Goal: Information Seeking & Learning: Learn about a topic

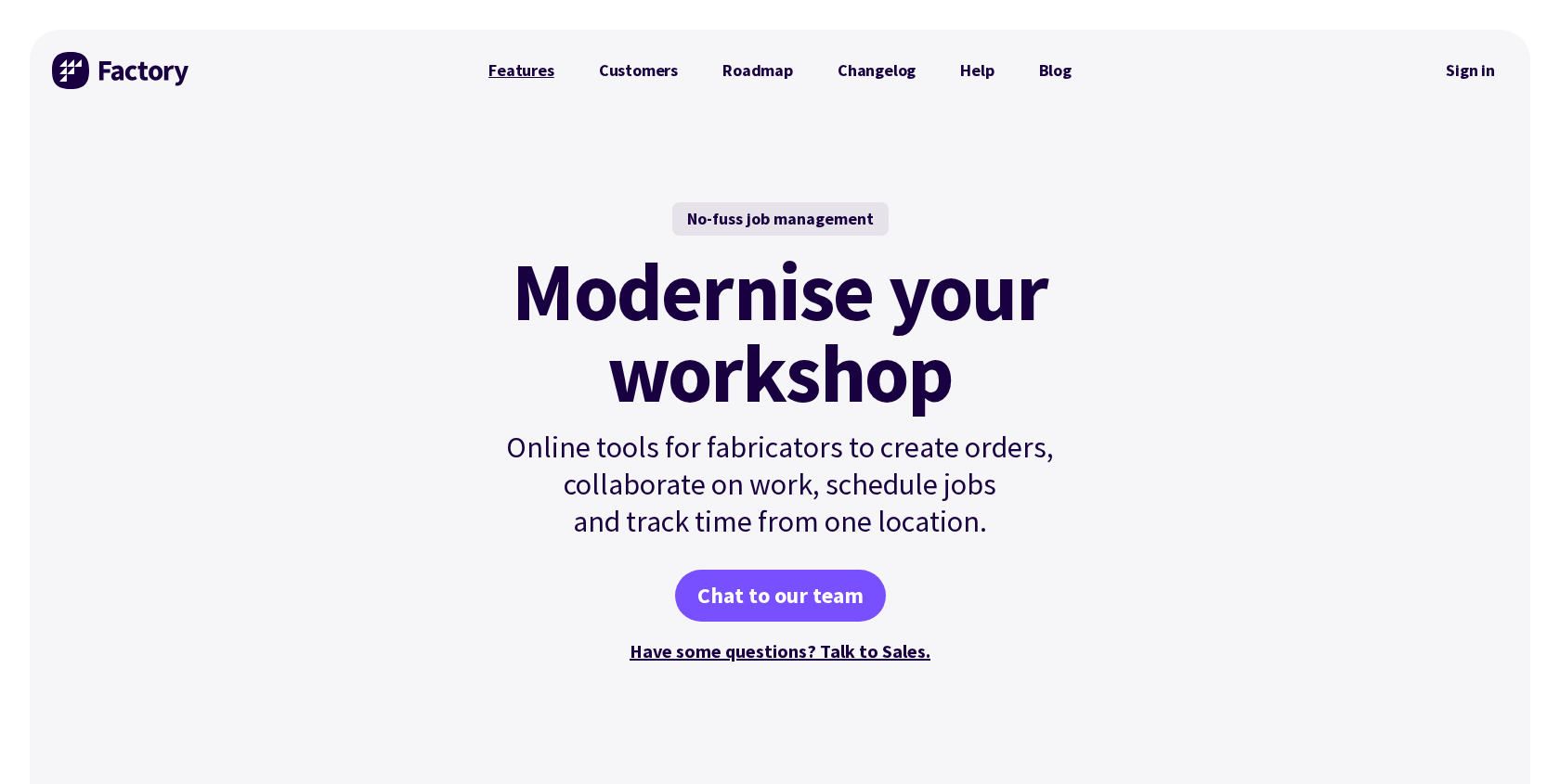
click at [517, 63] on link "Features" at bounding box center [521, 70] width 110 height 37
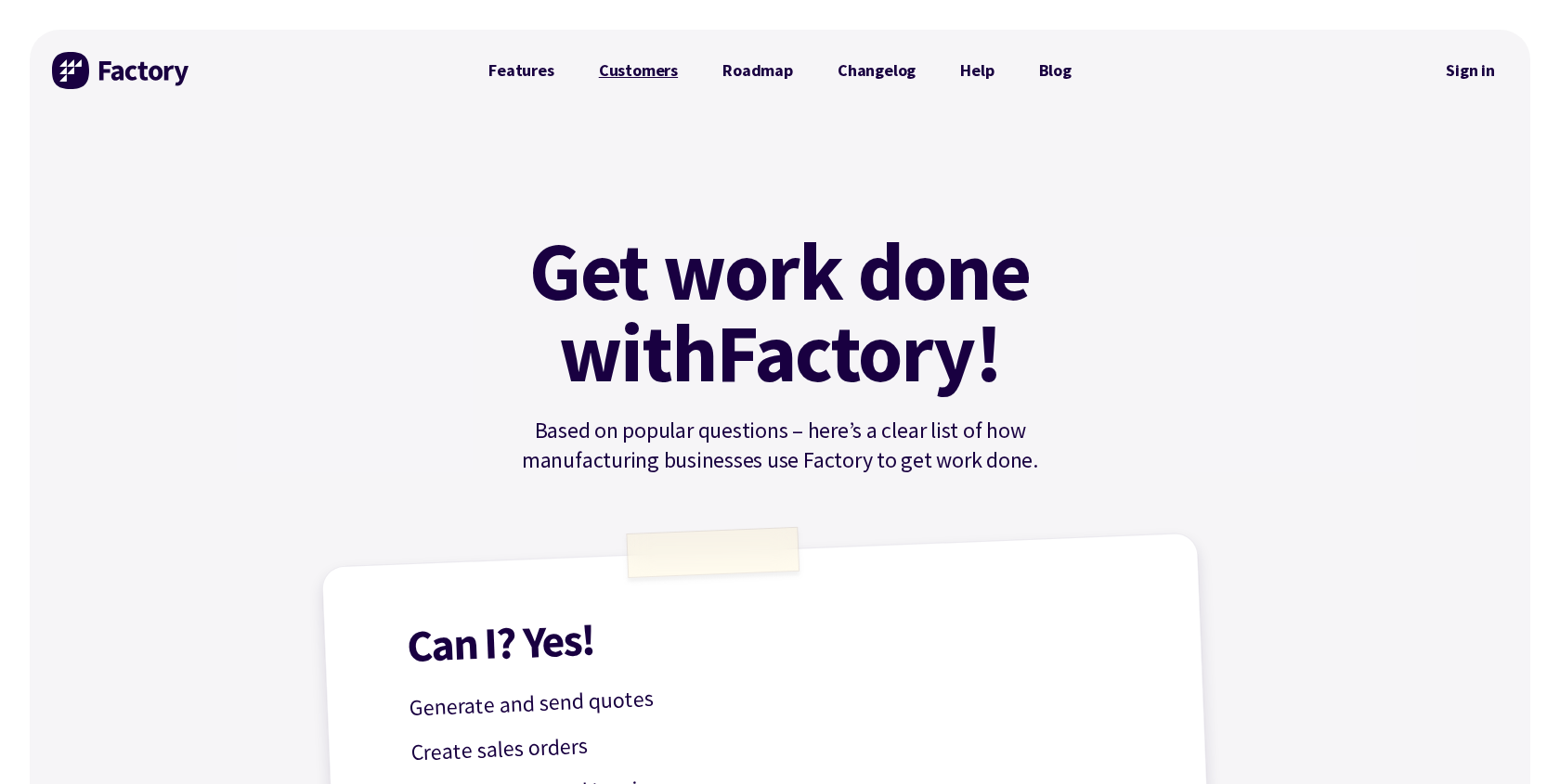
click at [629, 71] on link "Customers" at bounding box center [638, 70] width 124 height 37
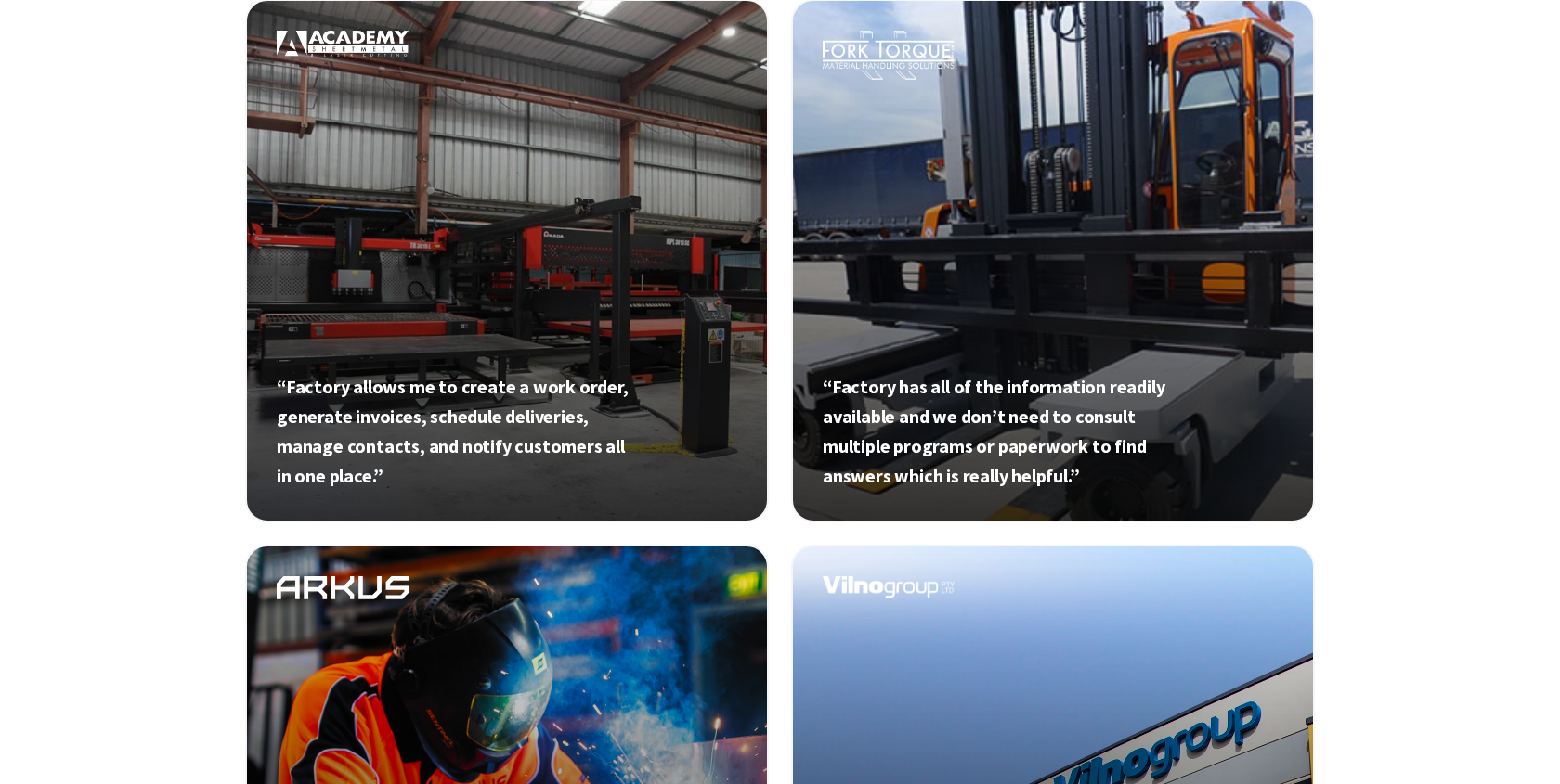
scroll to position [765, 0]
click at [598, 335] on link at bounding box center [507, 259] width 524 height 524
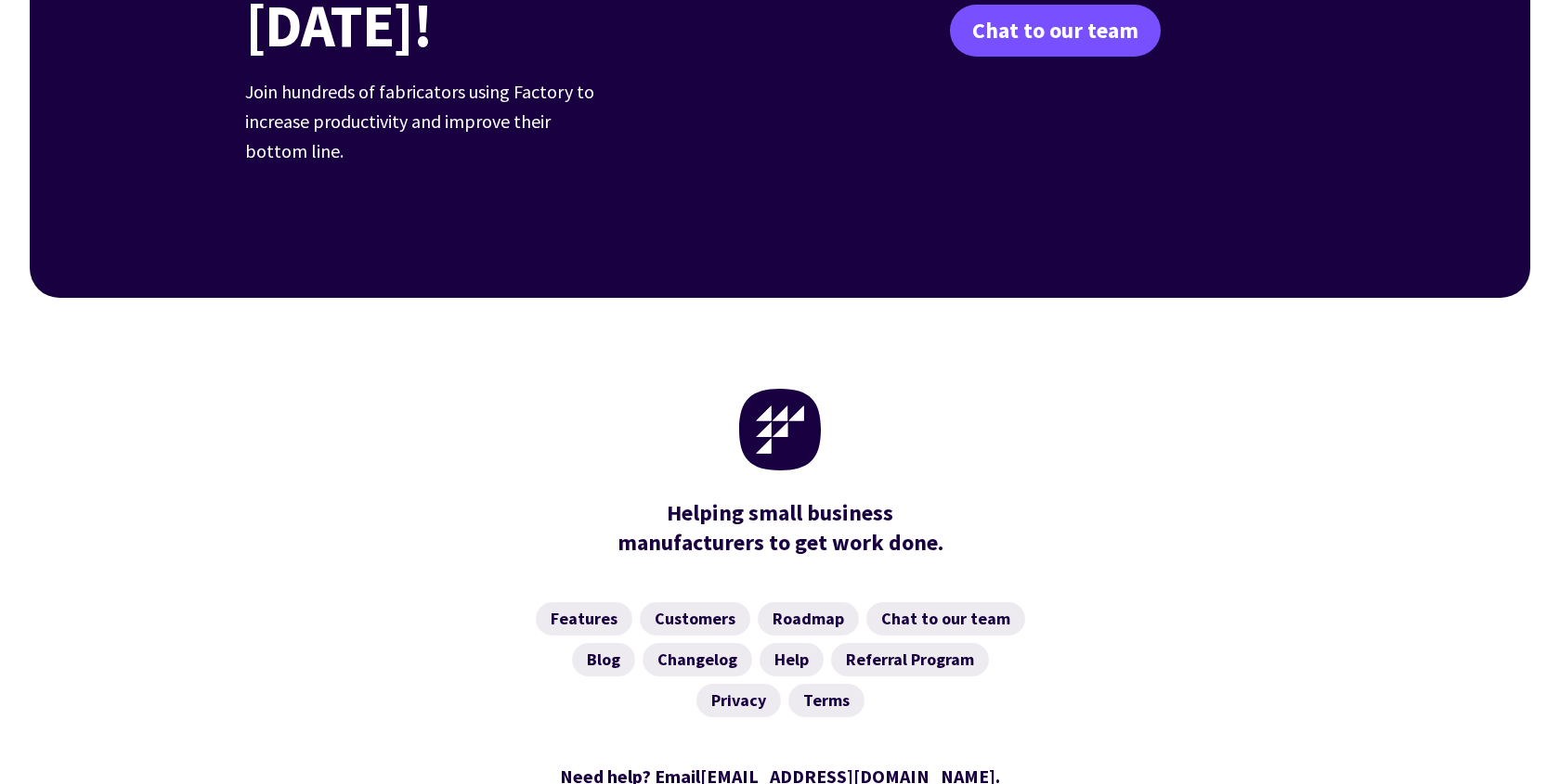
scroll to position [3956, 0]
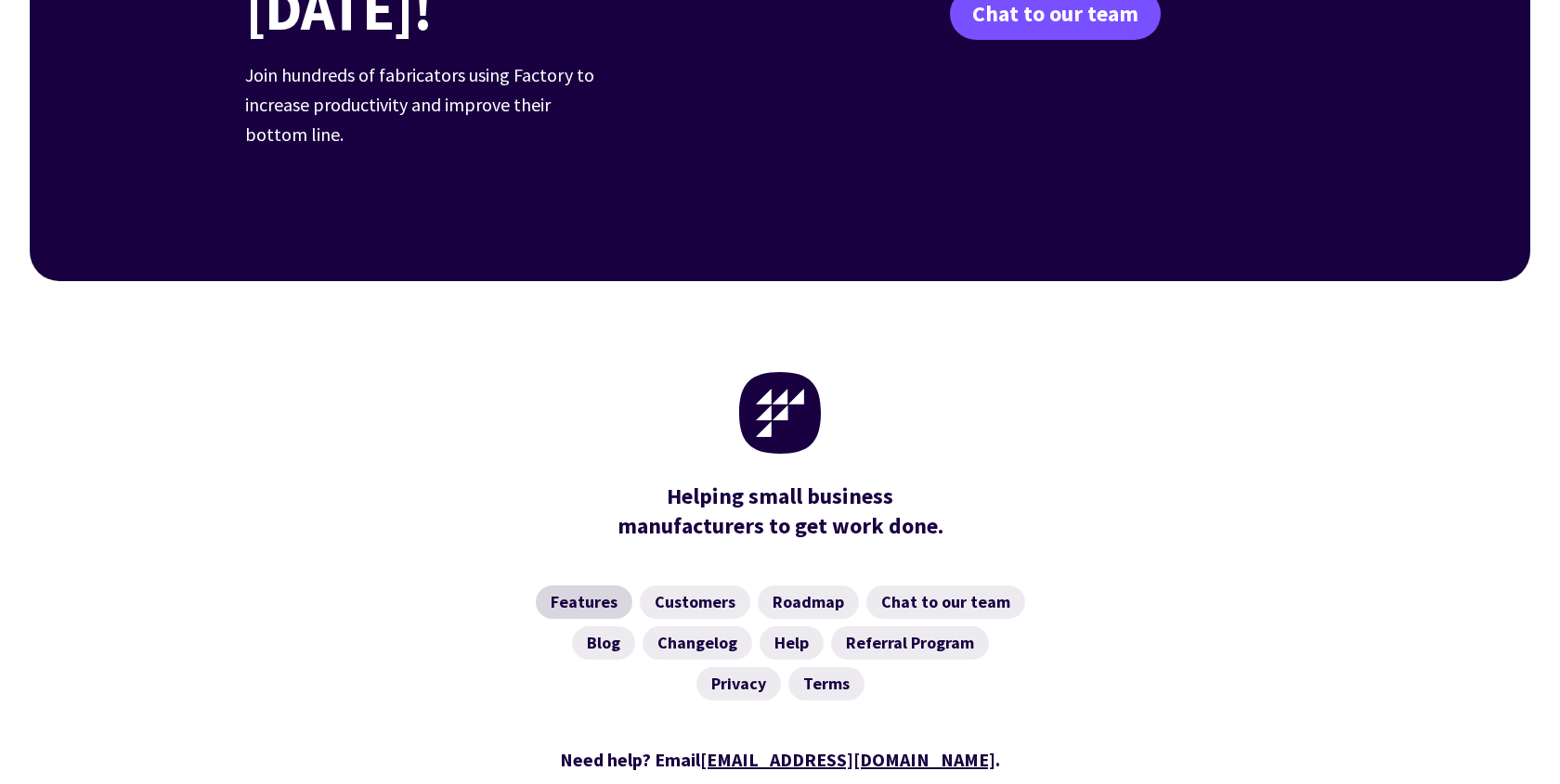
click at [580, 586] on link "Features" at bounding box center [584, 602] width 96 height 33
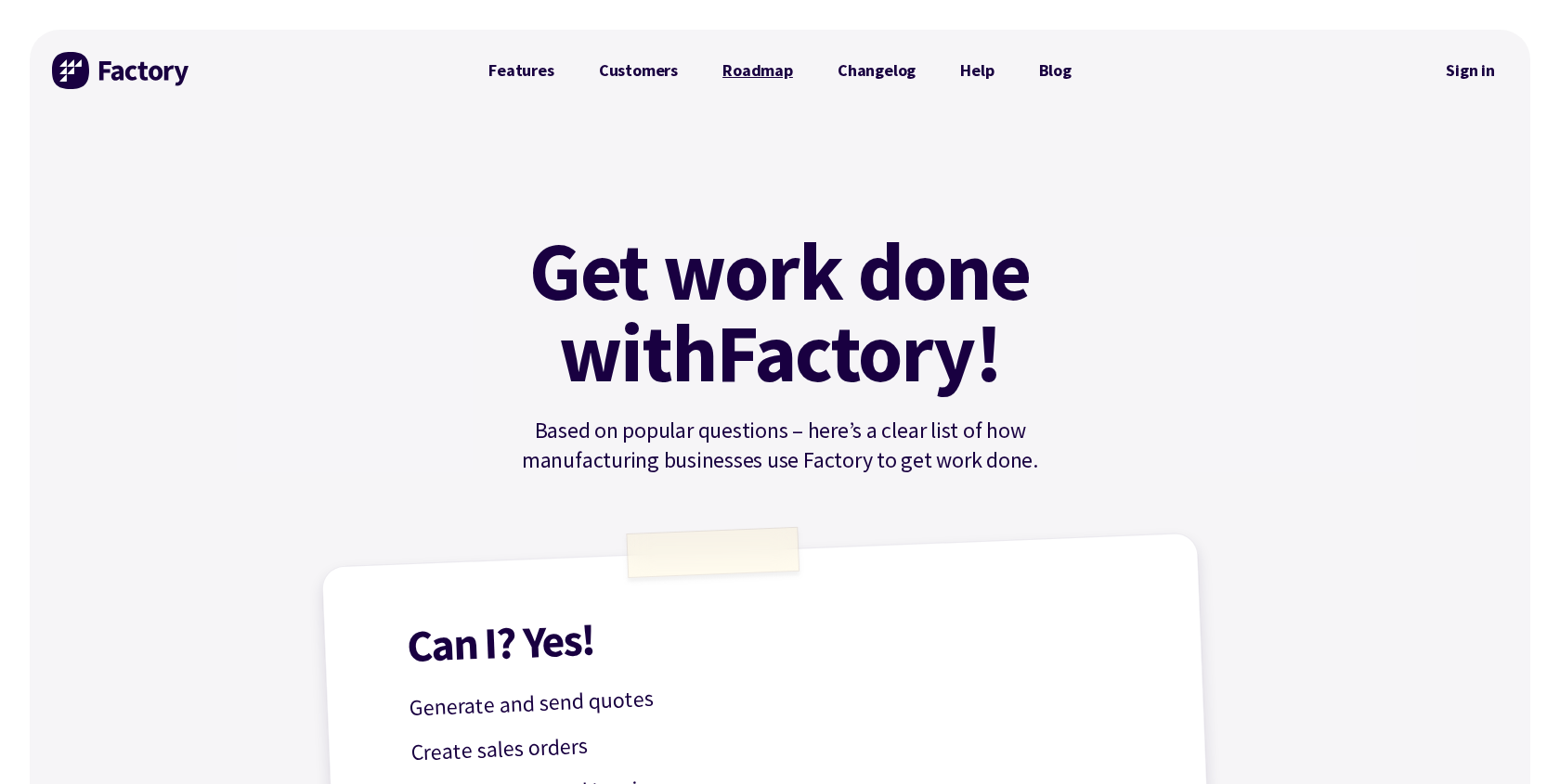
click at [756, 77] on link "Roadmap" at bounding box center [758, 70] width 115 height 37
click at [148, 75] on img at bounding box center [122, 70] width 140 height 37
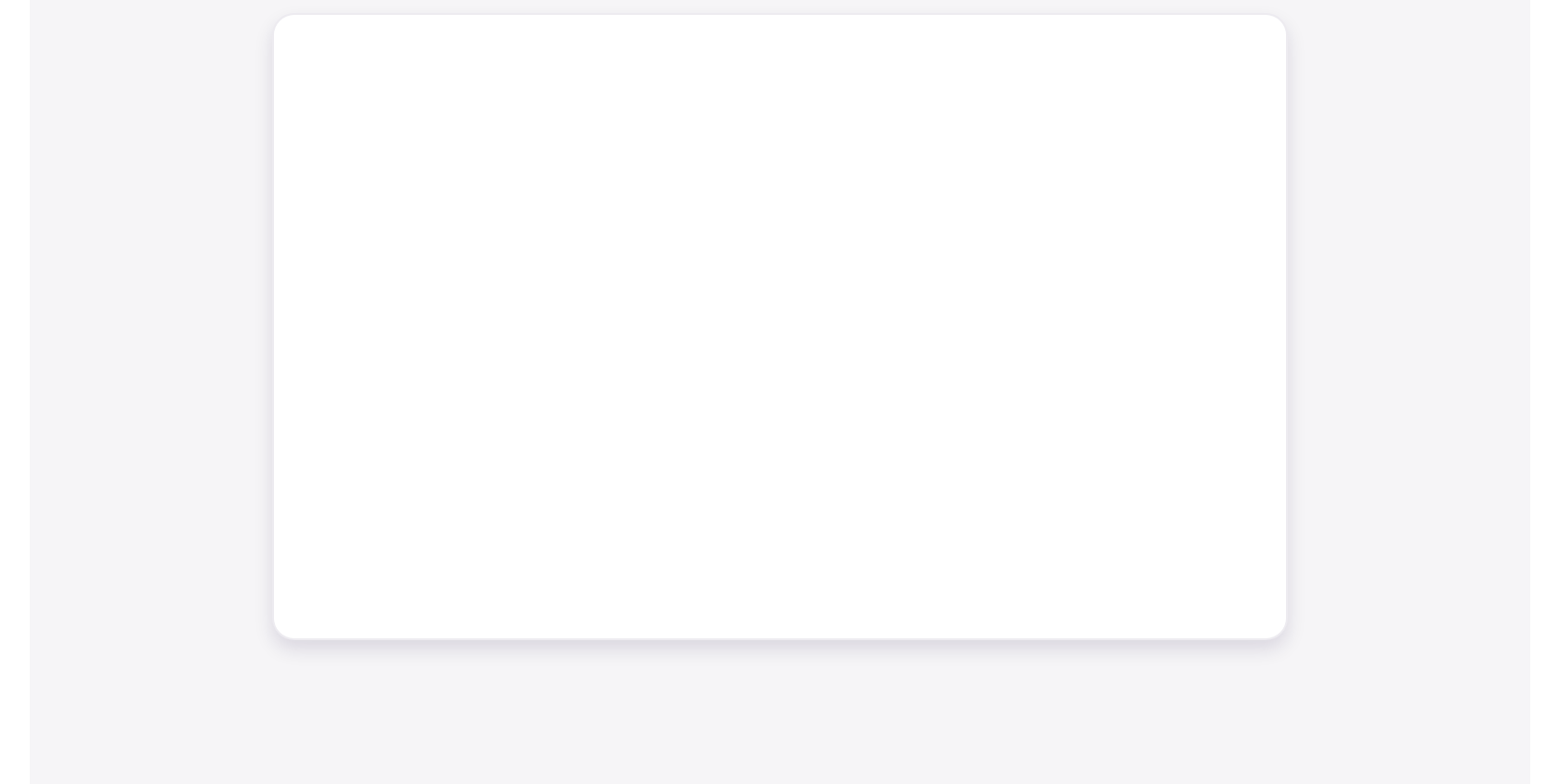
scroll to position [889, 0]
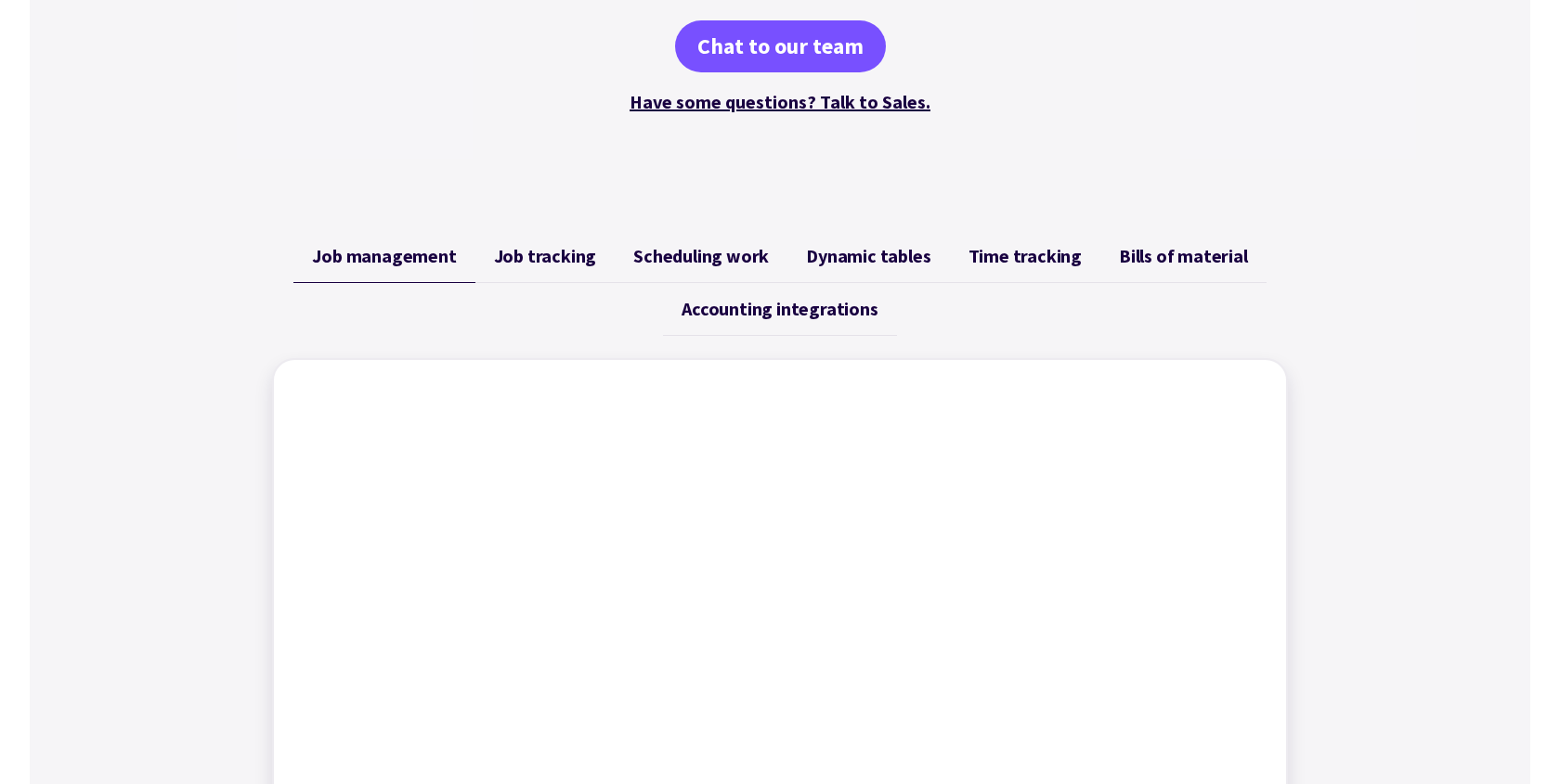
scroll to position [525, 0]
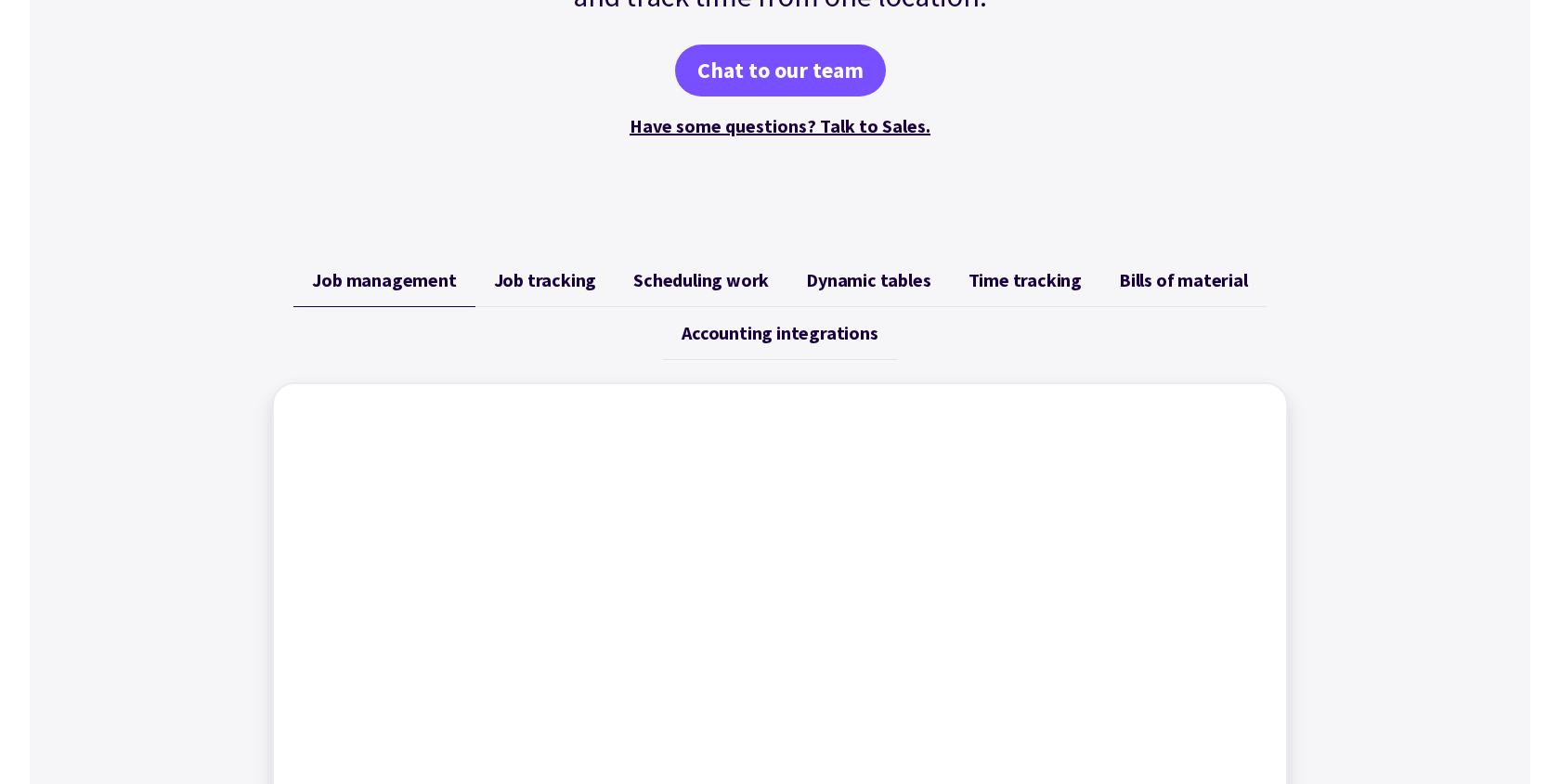
click at [1023, 284] on span "Time tracking" at bounding box center [1025, 280] width 113 height 23
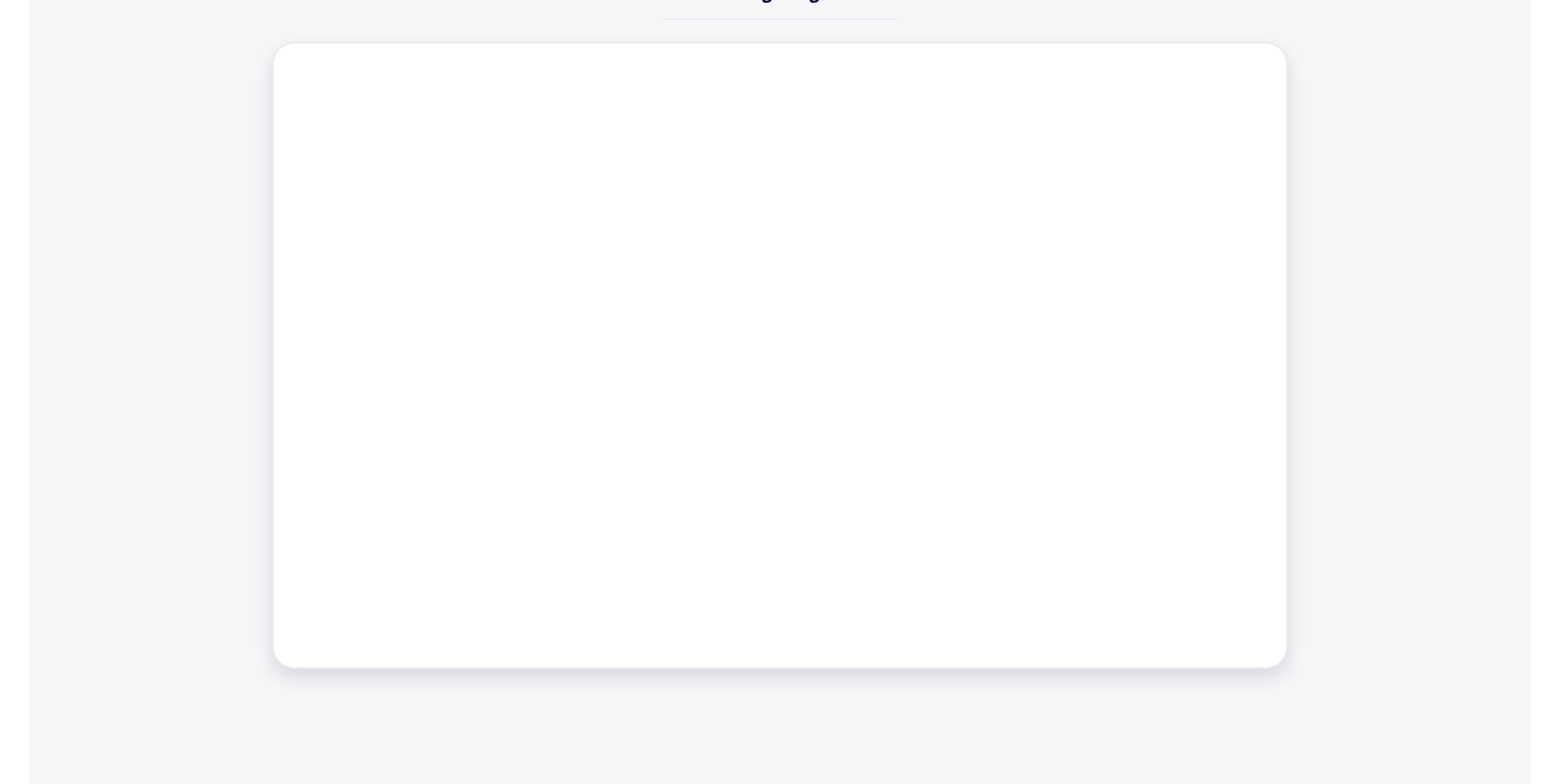
scroll to position [872, 0]
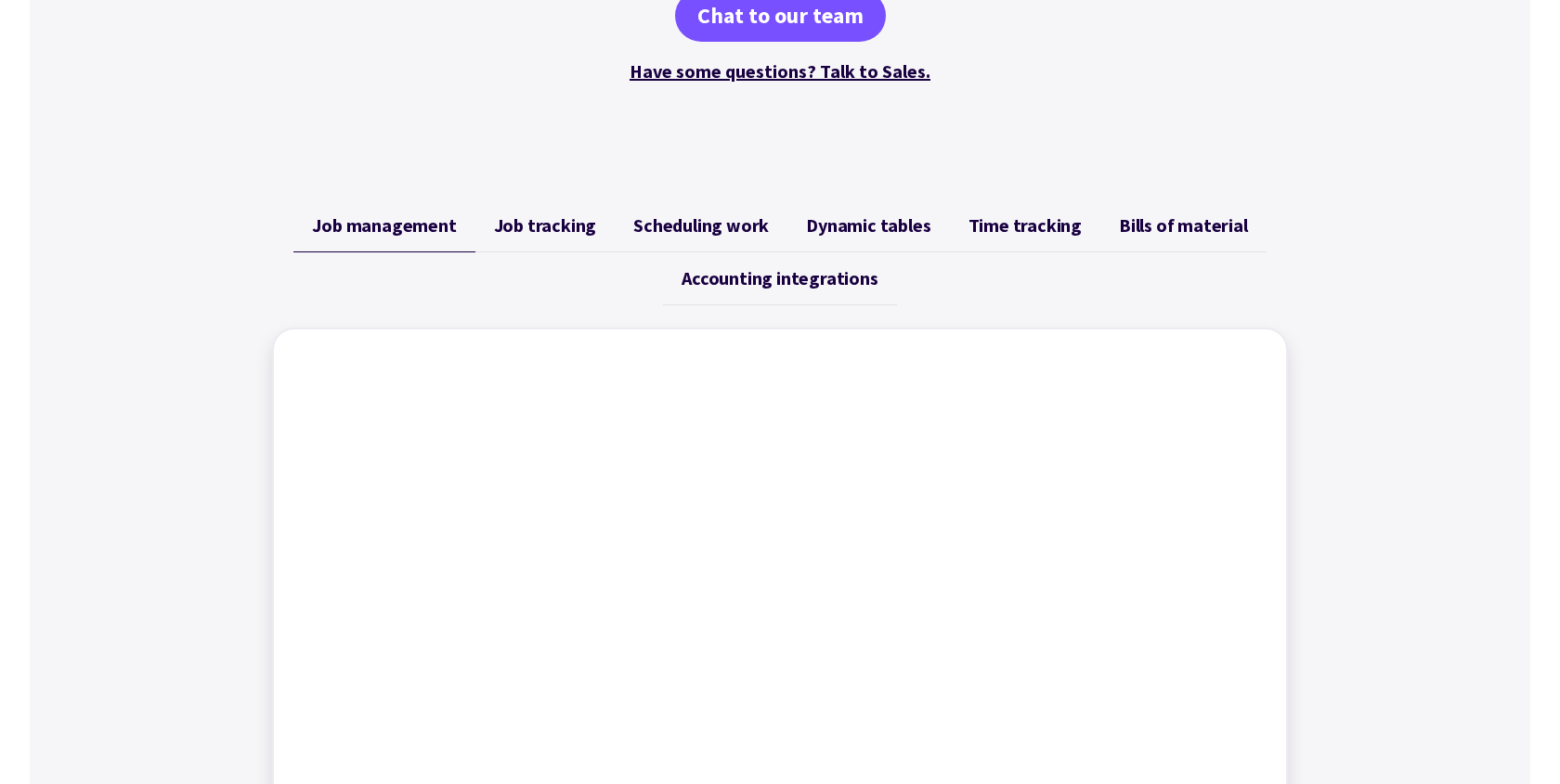
scroll to position [566, 0]
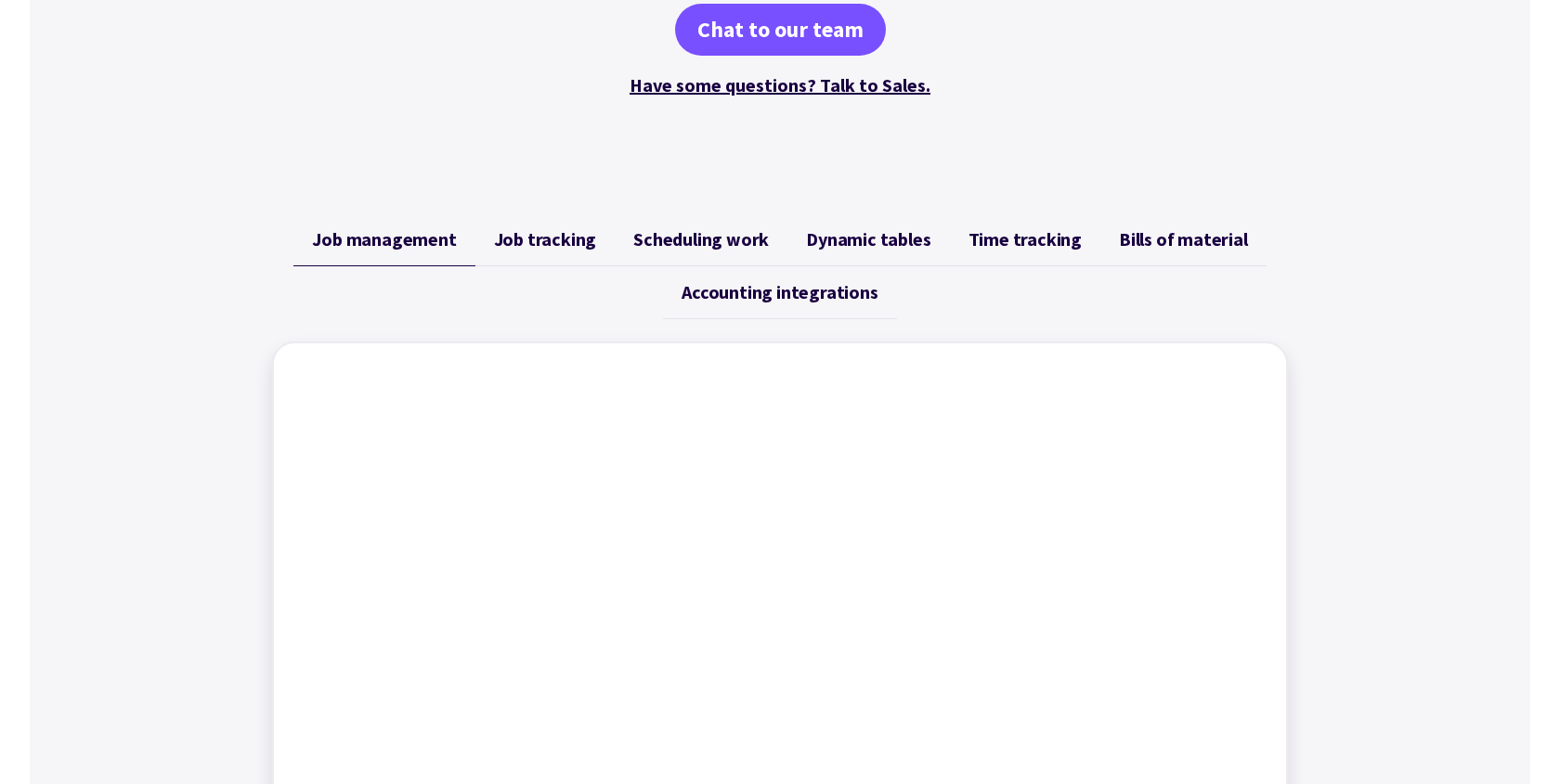
click at [764, 290] on span "Accounting integrations" at bounding box center [780, 292] width 196 height 23
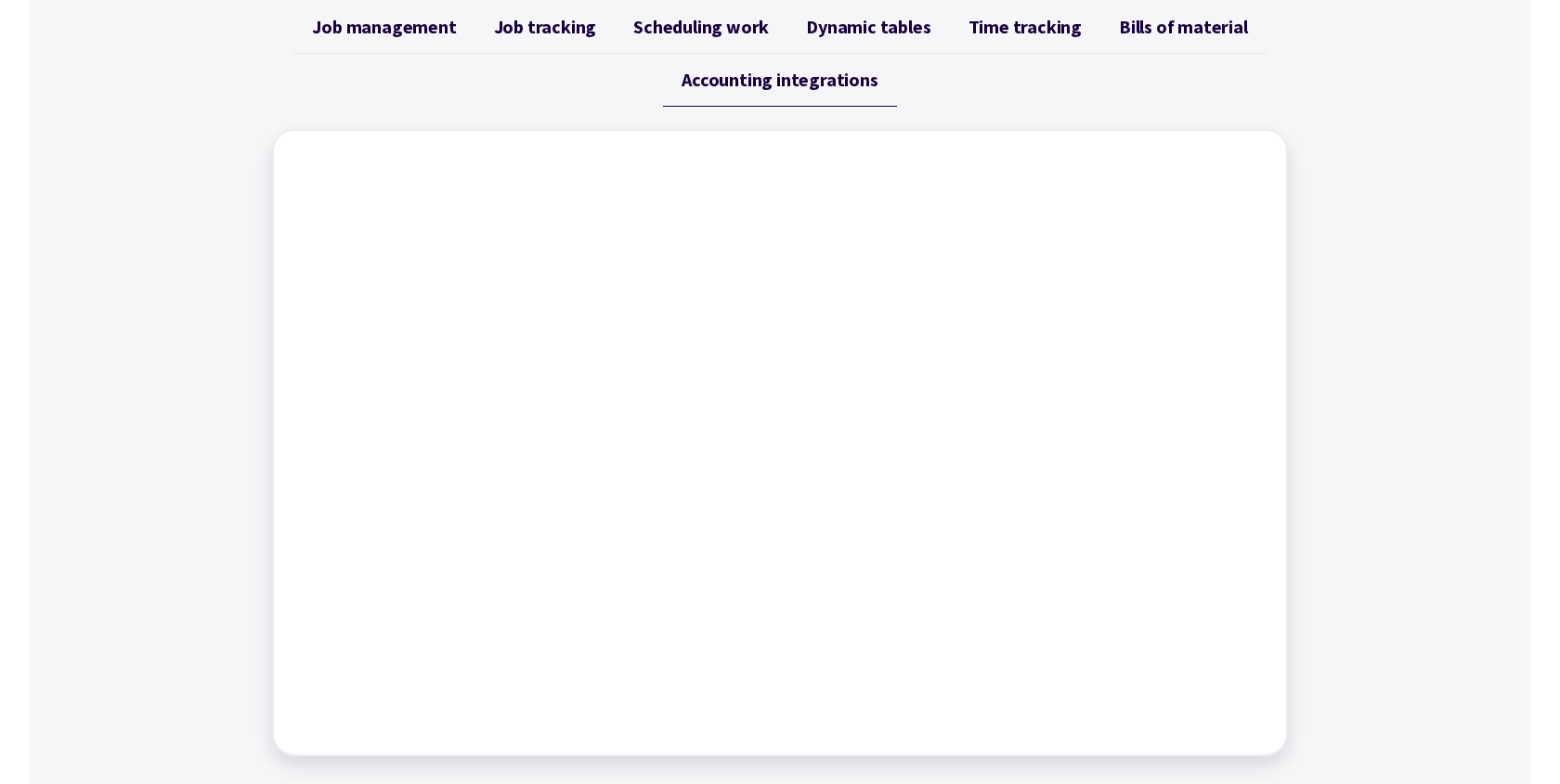
scroll to position [789, 0]
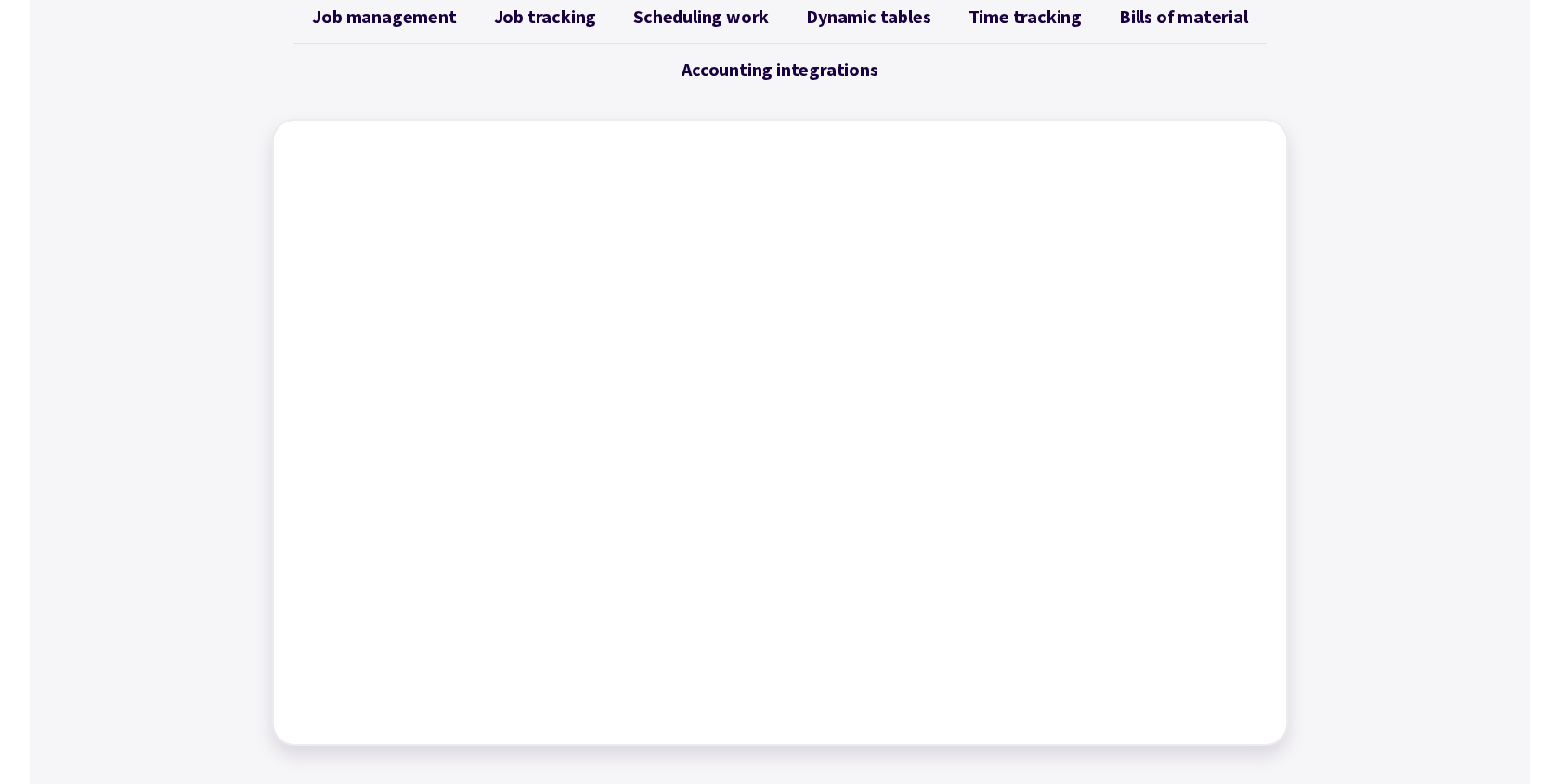
click at [846, 15] on span "Dynamic tables" at bounding box center [868, 17] width 125 height 23
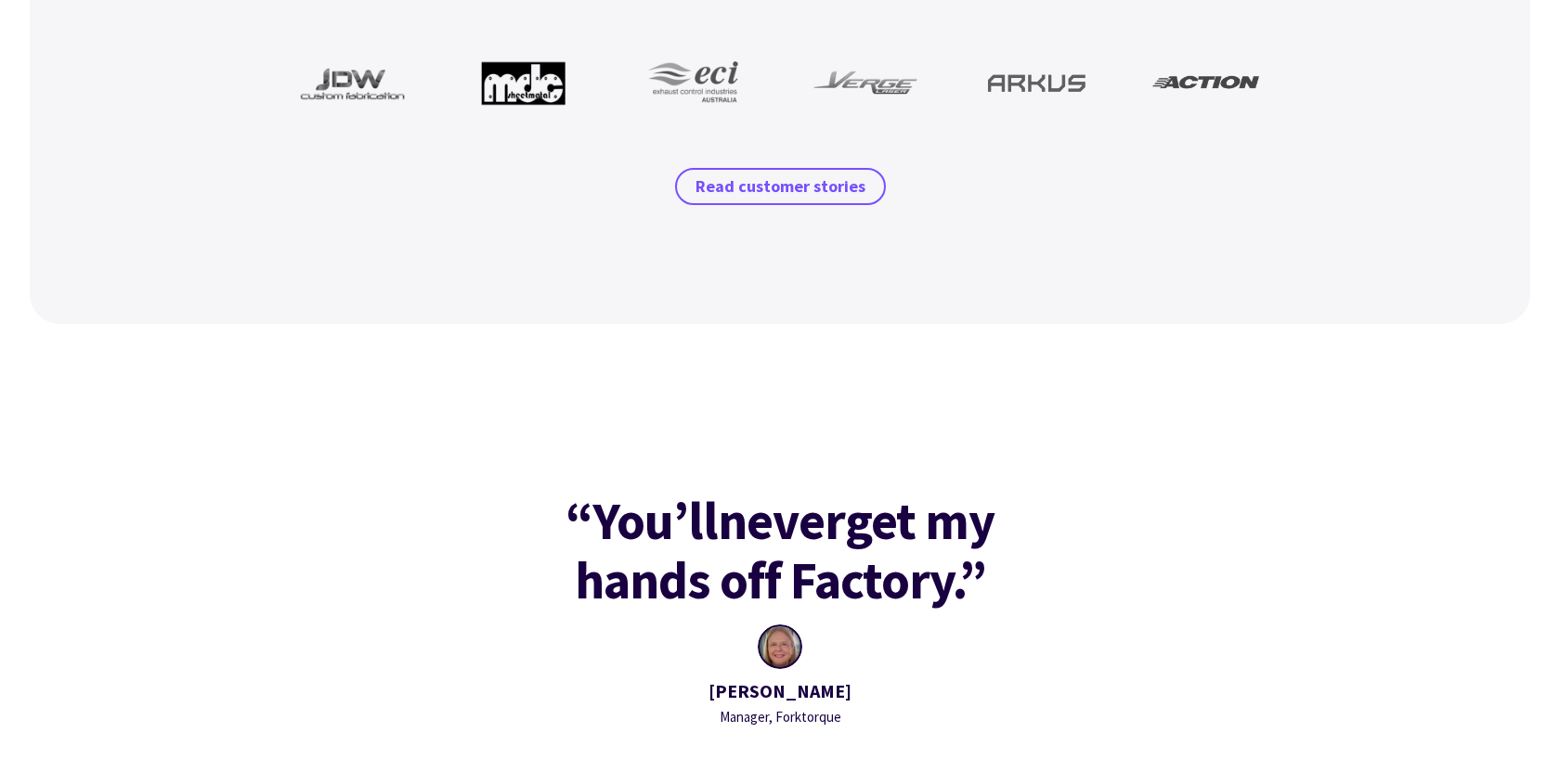
scroll to position [2031, 0]
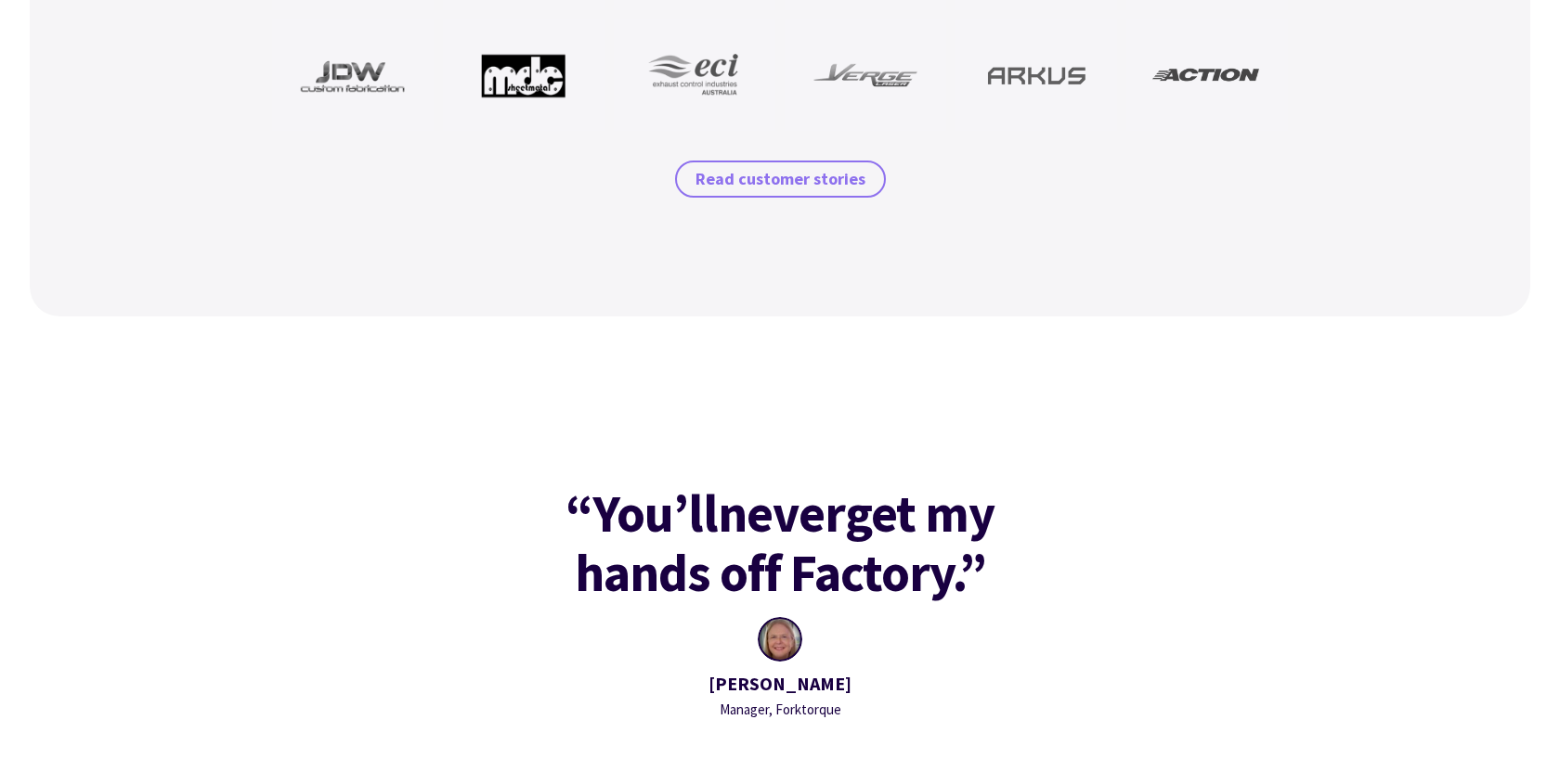
click at [800, 193] on link "Read customer stories" at bounding box center [780, 178] width 210 height 37
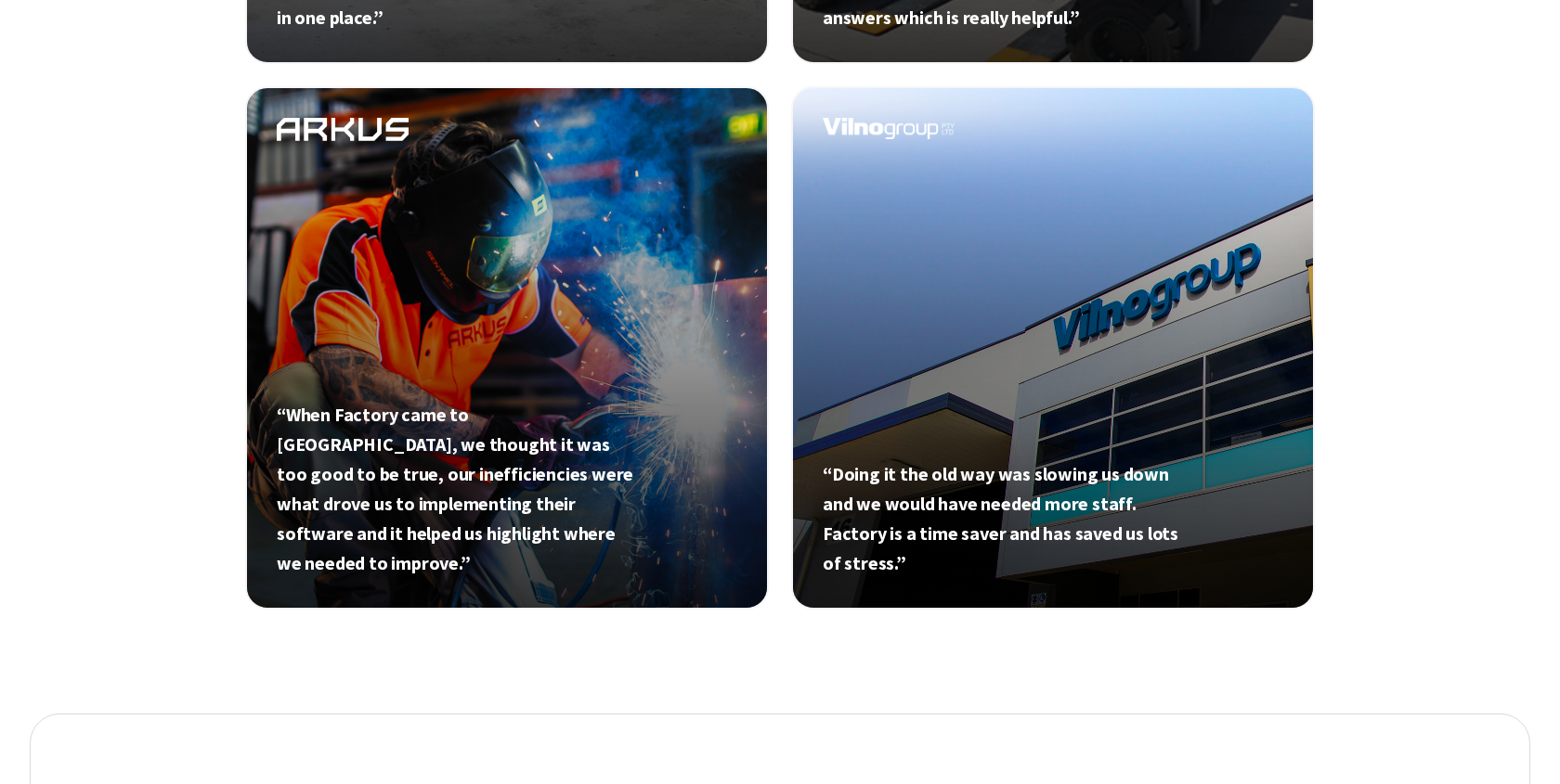
scroll to position [1189, 0]
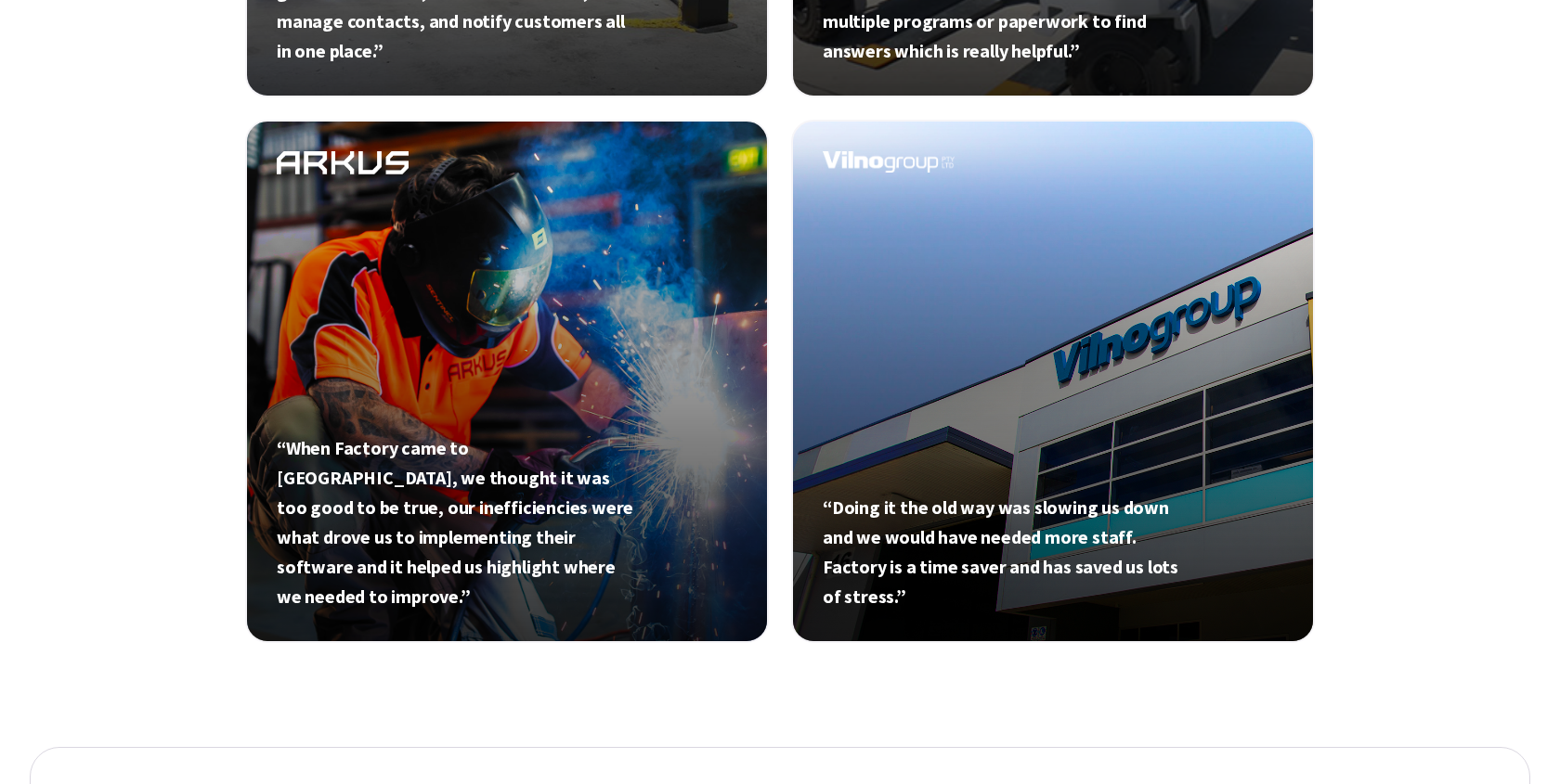
click at [493, 417] on link at bounding box center [507, 381] width 524 height 524
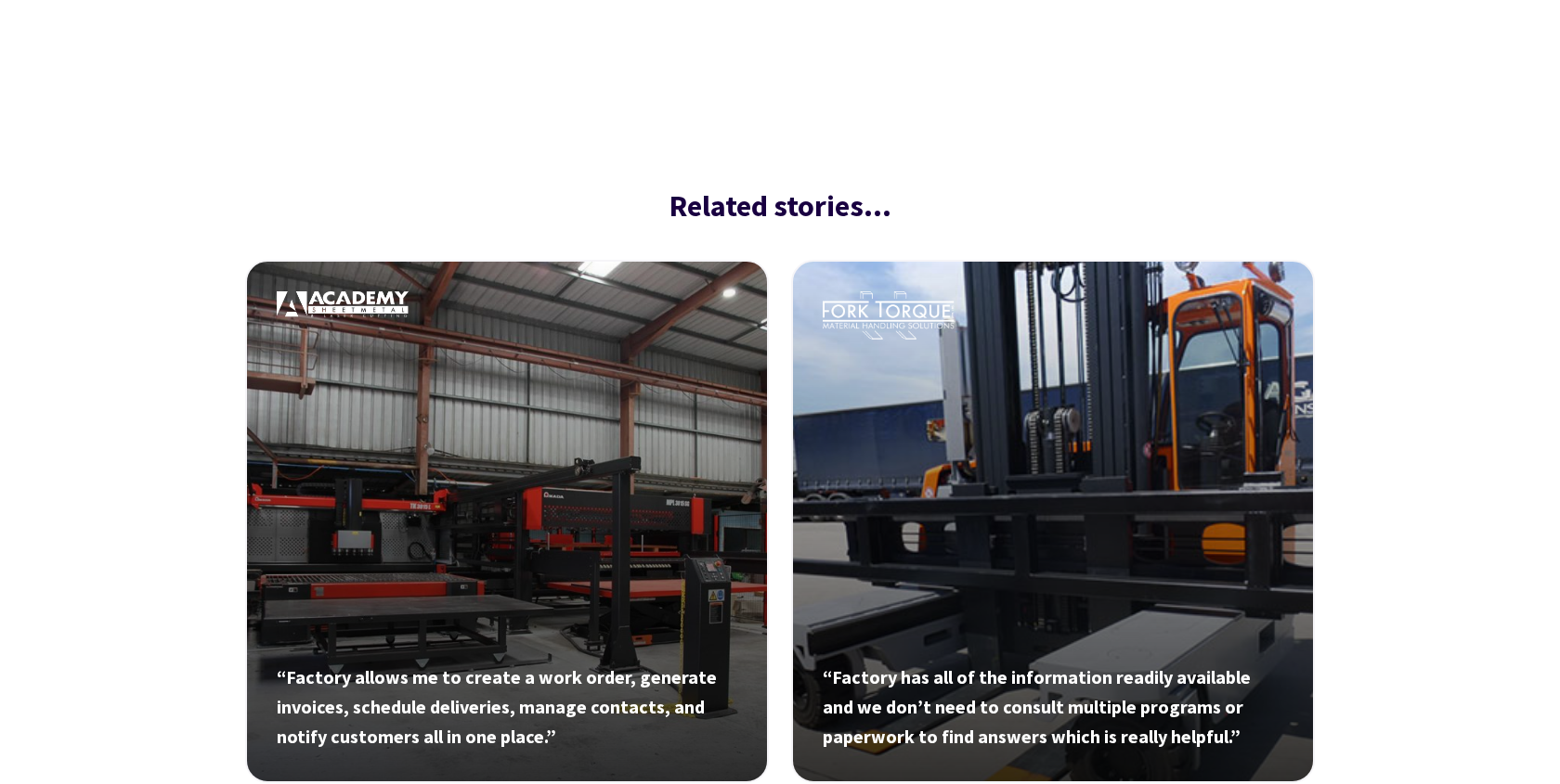
scroll to position [2736, 0]
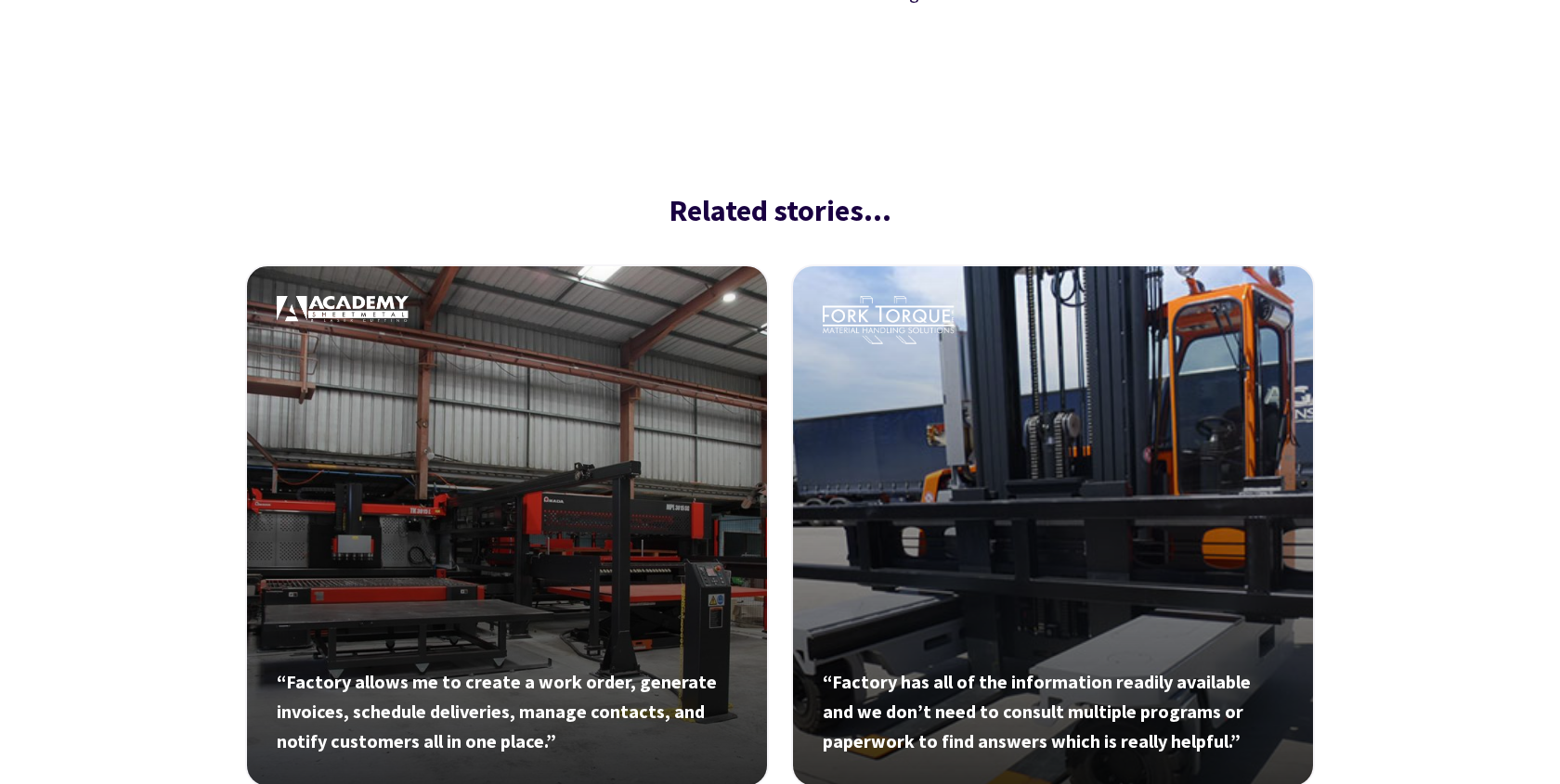
click at [545, 350] on link at bounding box center [507, 525] width 524 height 524
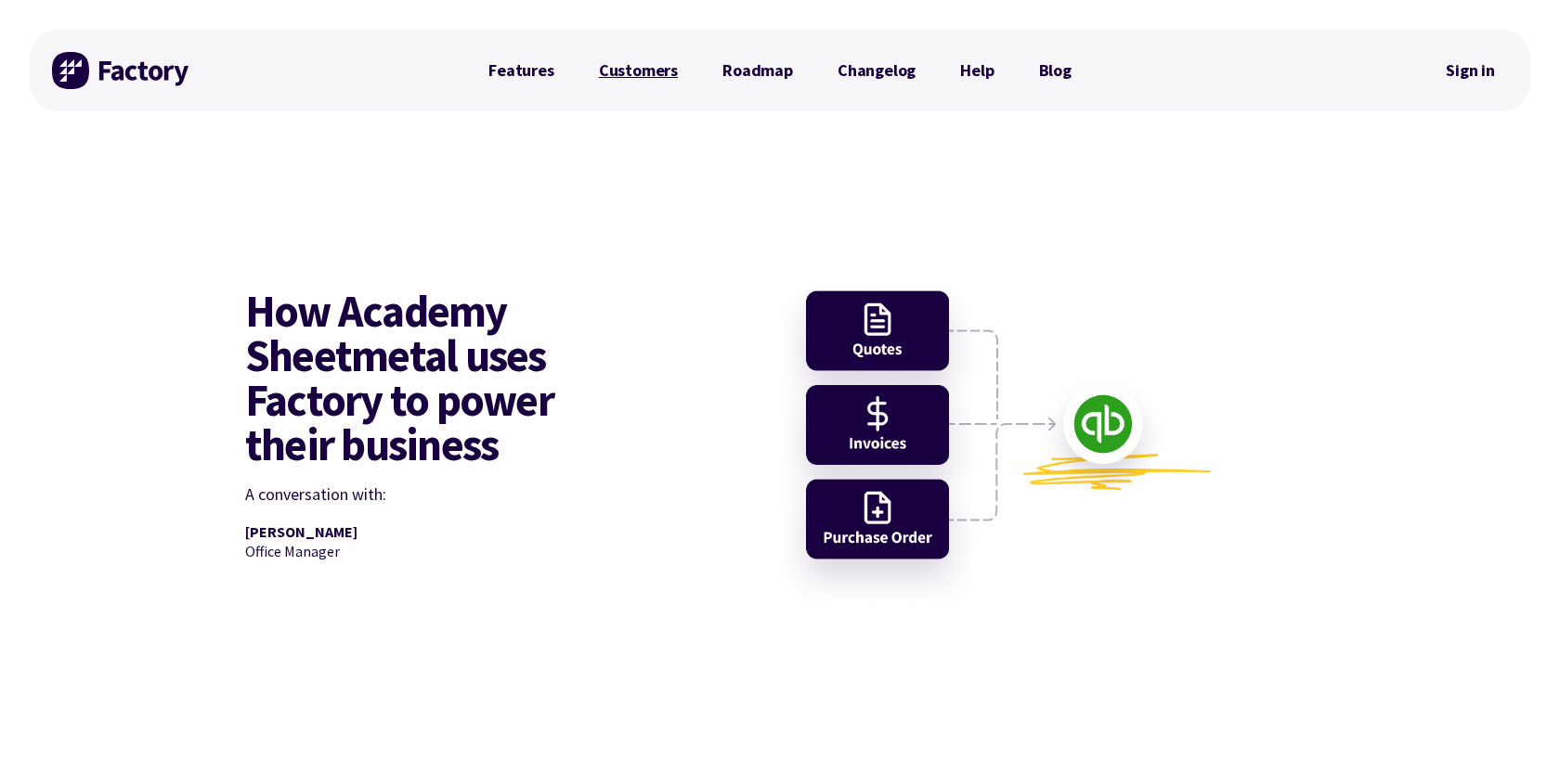
click at [633, 77] on link "Customers" at bounding box center [638, 70] width 124 height 37
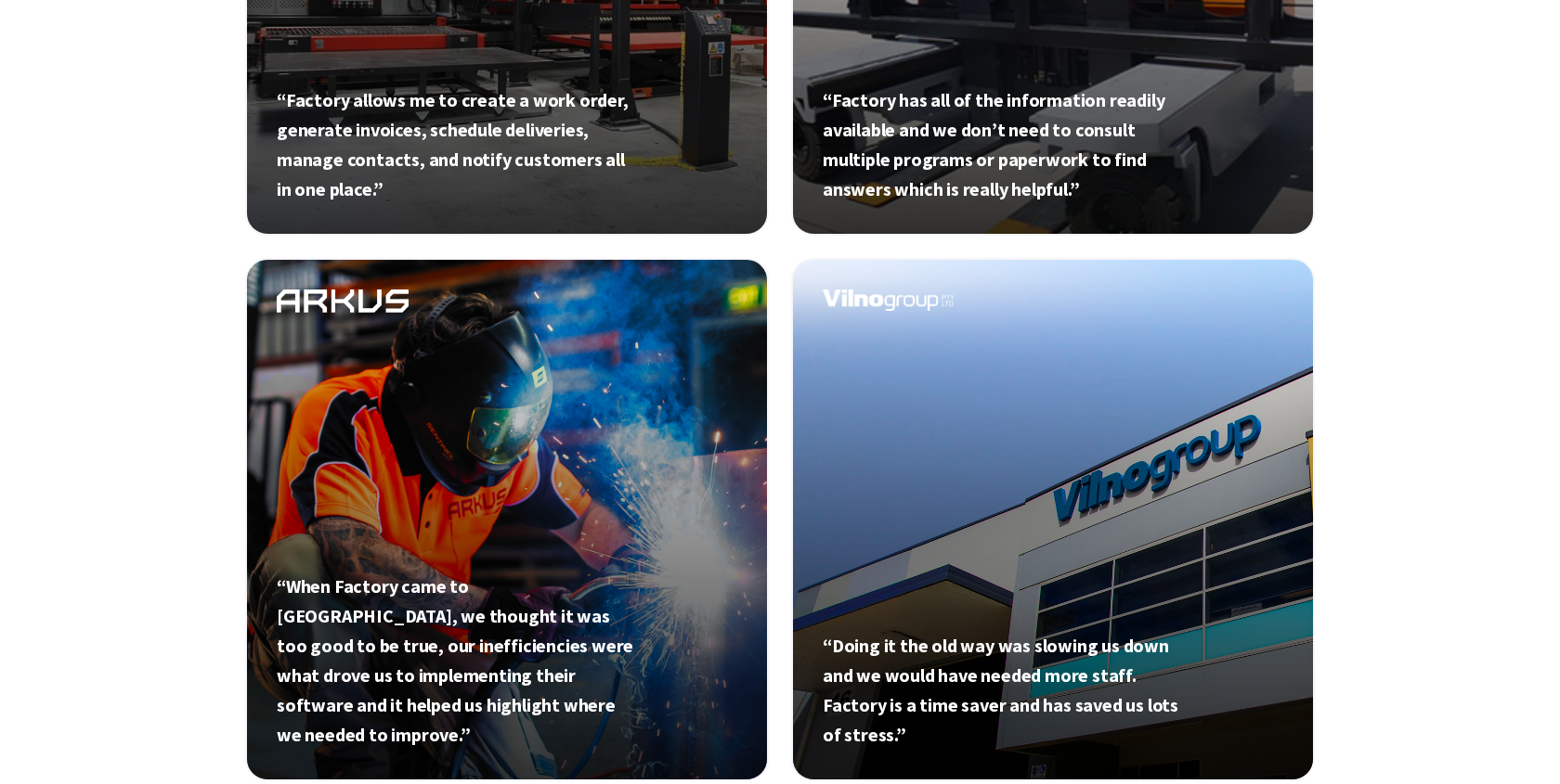
scroll to position [1060, 0]
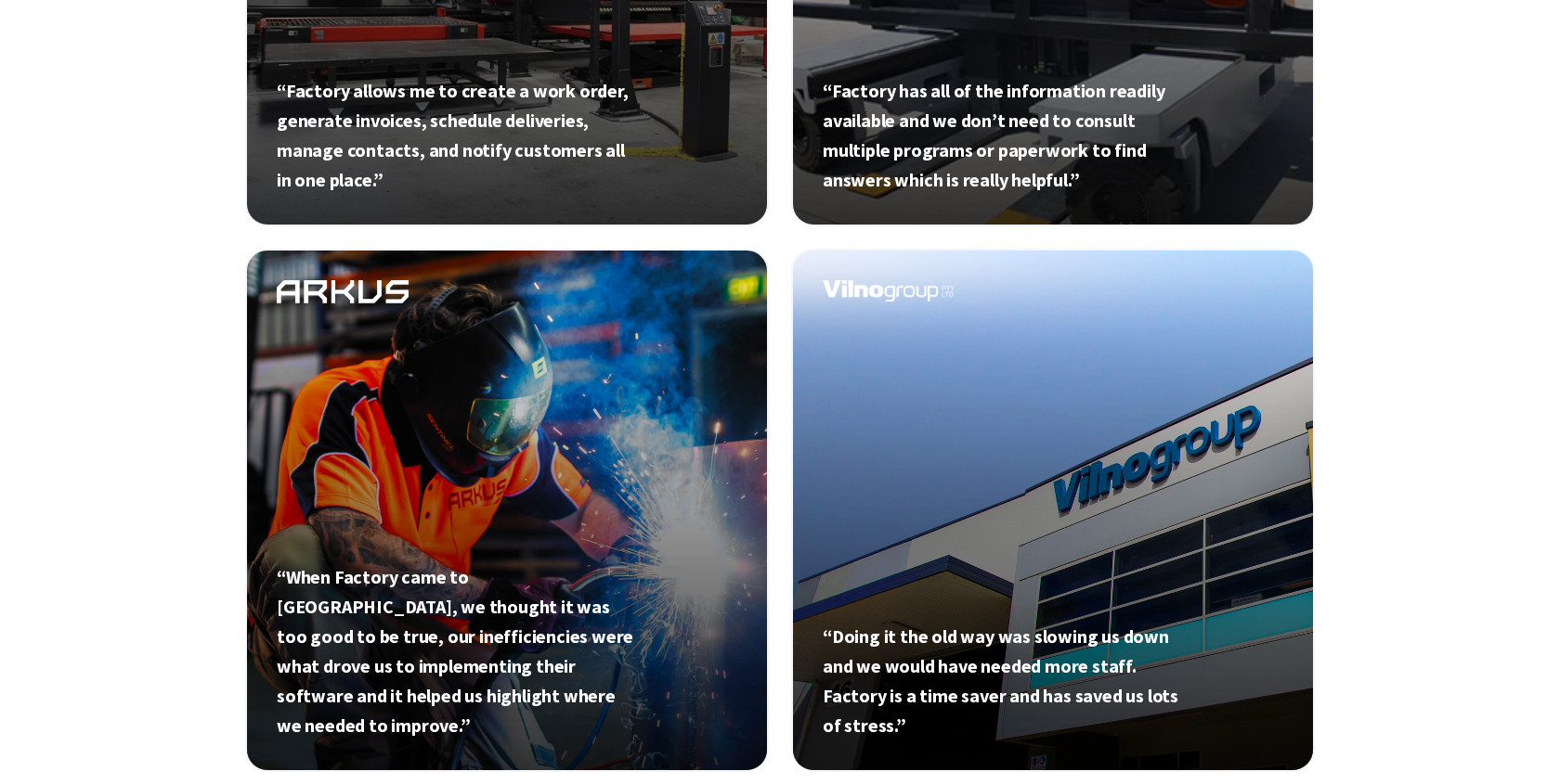
click at [1057, 547] on link at bounding box center [1052, 510] width 524 height 524
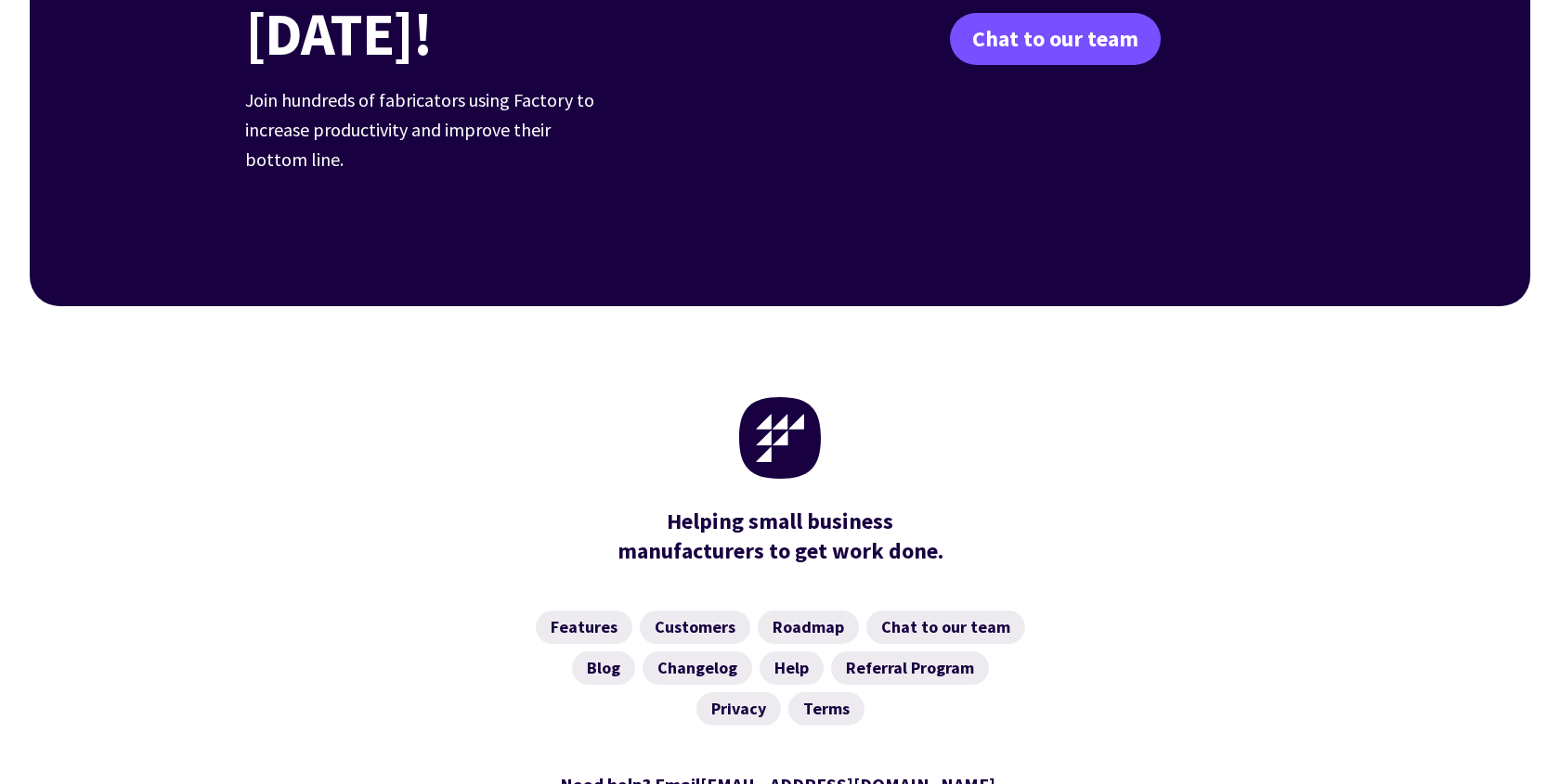
scroll to position [5114, 0]
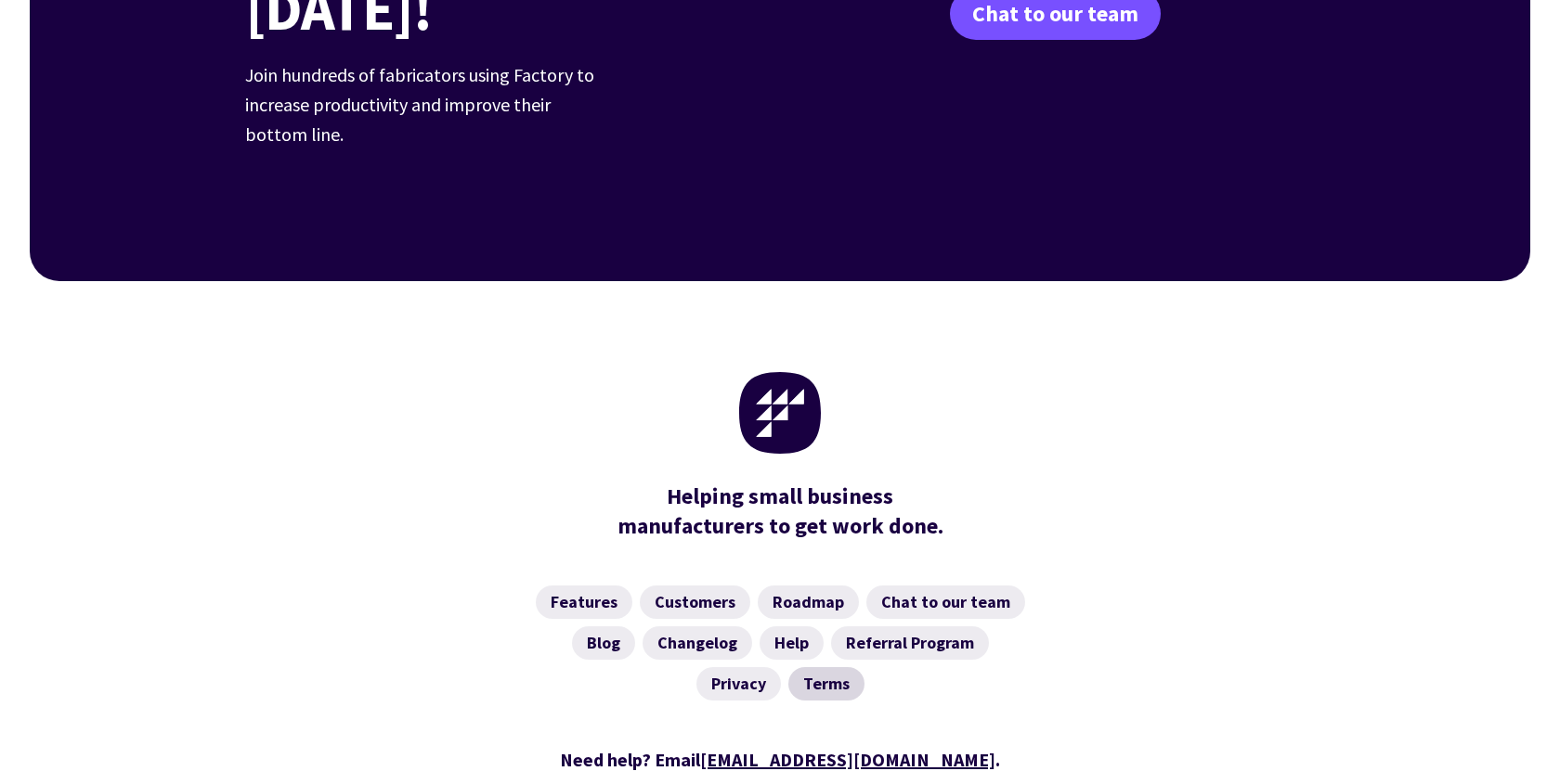
click at [830, 667] on link "Terms" at bounding box center [826, 683] width 76 height 33
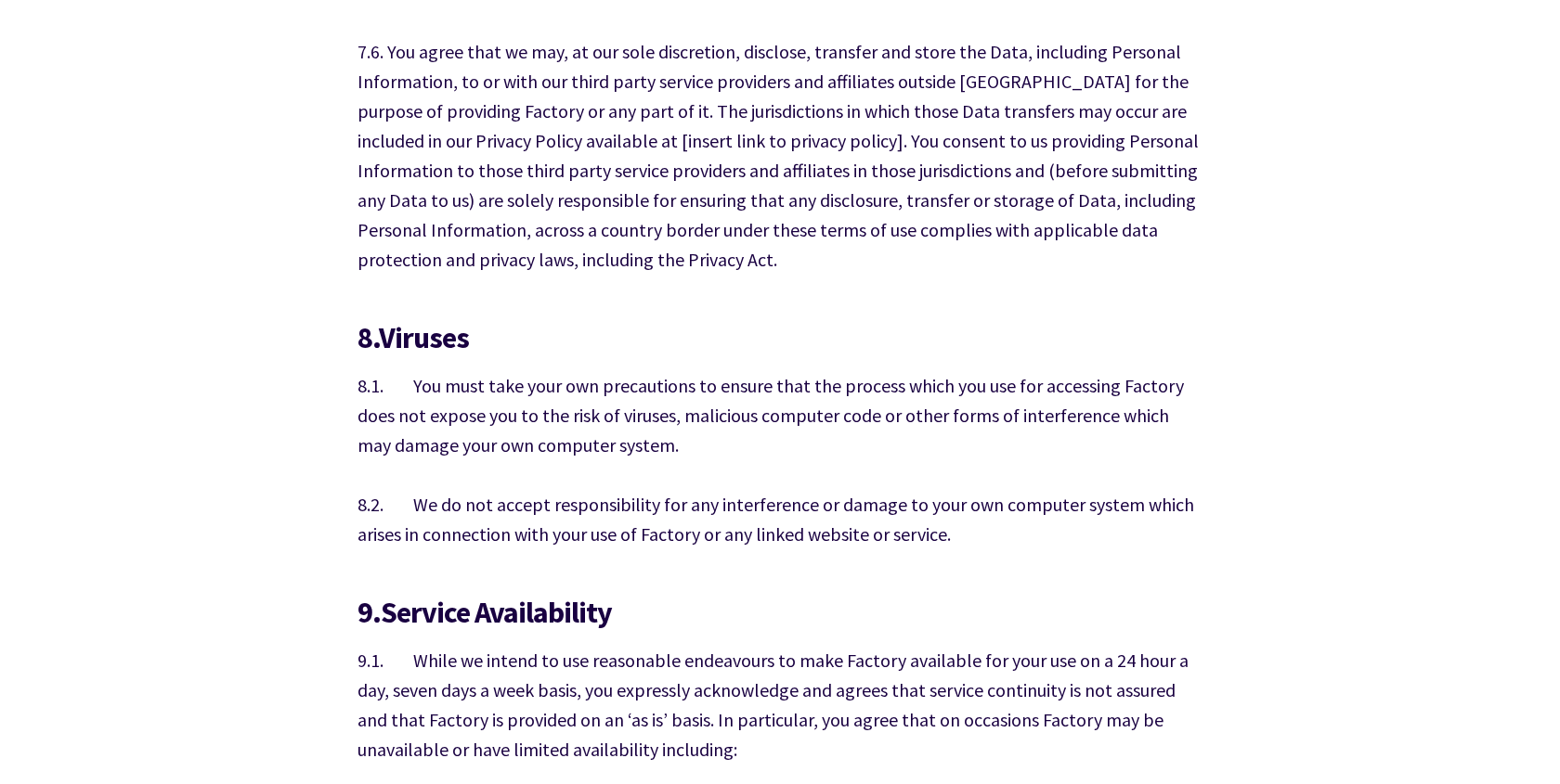
scroll to position [8437, 0]
